Goal: Navigation & Orientation: Find specific page/section

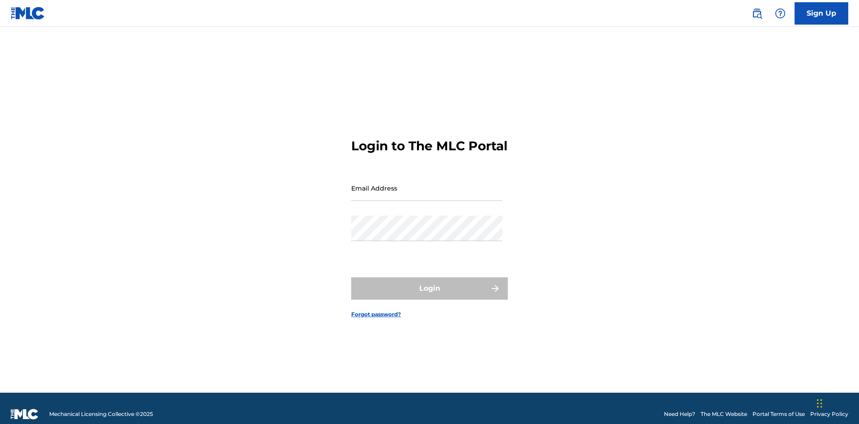
scroll to position [12, 0]
click at [427, 184] on input "Email Address" at bounding box center [426, 188] width 151 height 26
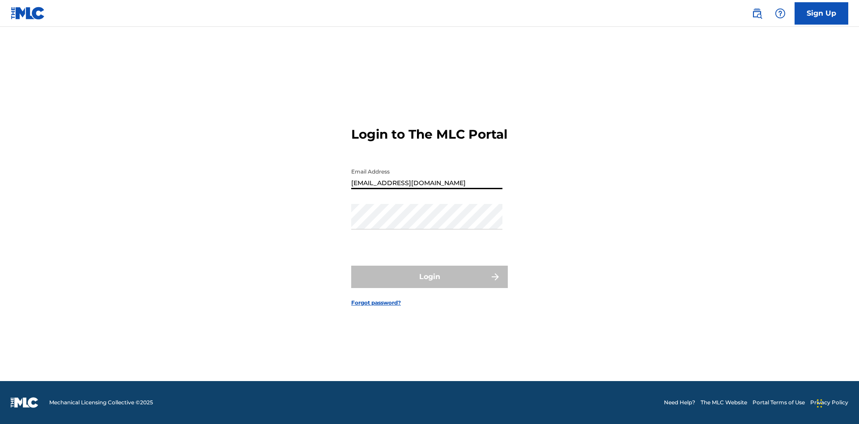
type input "Prince.McTesterson@gmail.com"
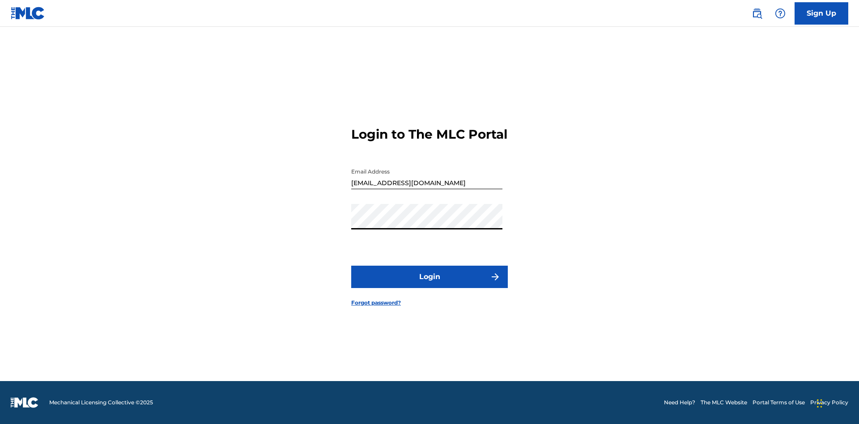
click at [430, 285] on button "Login" at bounding box center [429, 277] width 157 height 22
